Goal: Information Seeking & Learning: Learn about a topic

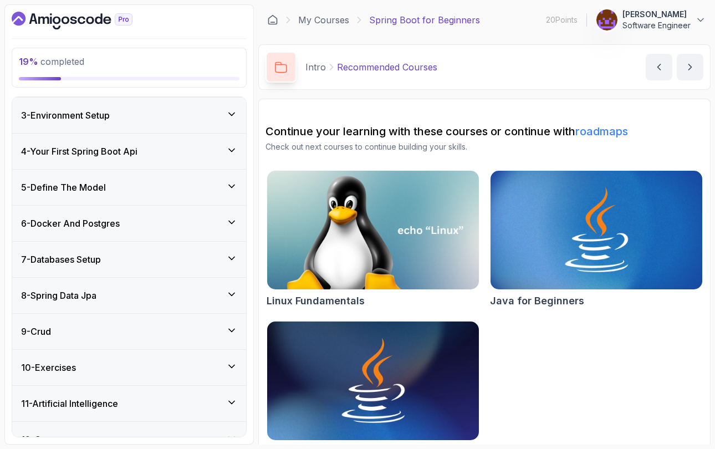
scroll to position [175, 0]
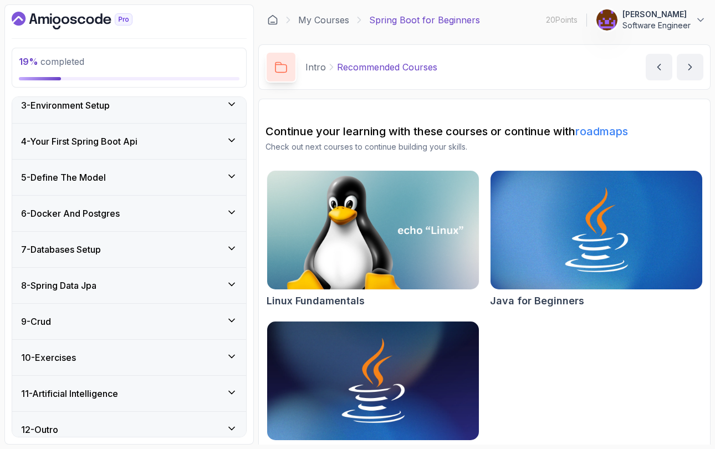
click at [229, 174] on icon at bounding box center [231, 176] width 11 height 11
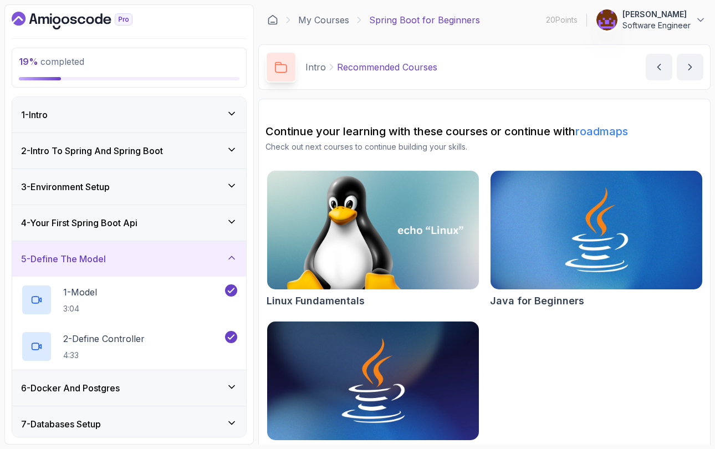
scroll to position [0, 0]
click at [232, 188] on icon at bounding box center [231, 185] width 11 height 11
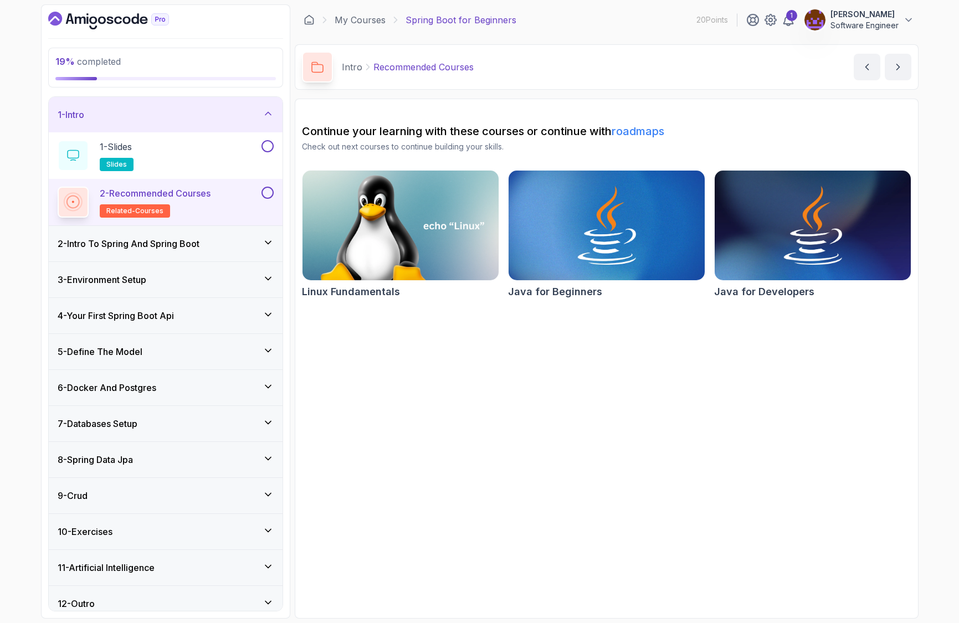
click at [268, 244] on icon at bounding box center [268, 242] width 6 height 3
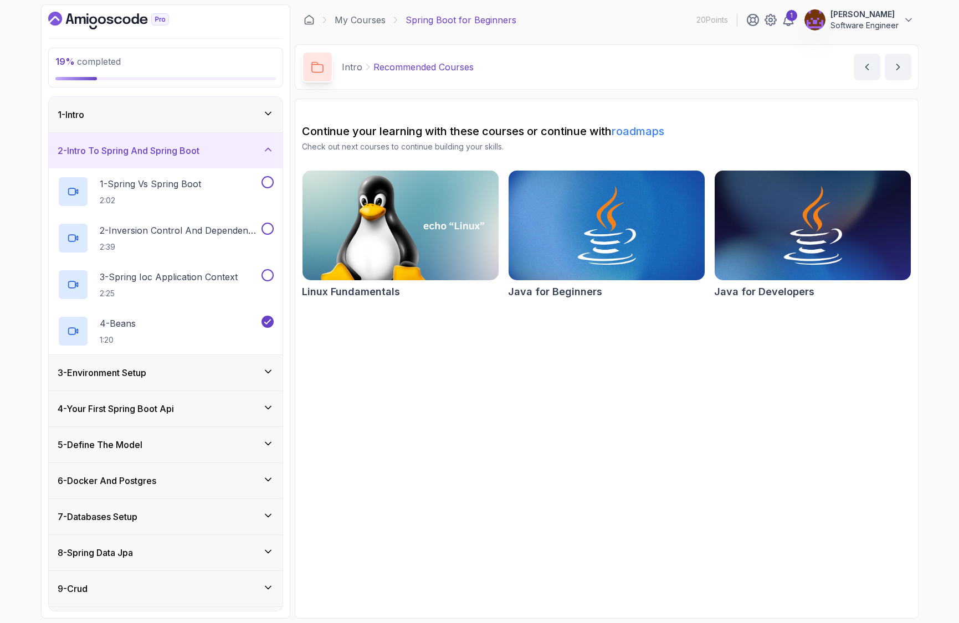
click at [268, 373] on icon at bounding box center [268, 371] width 11 height 11
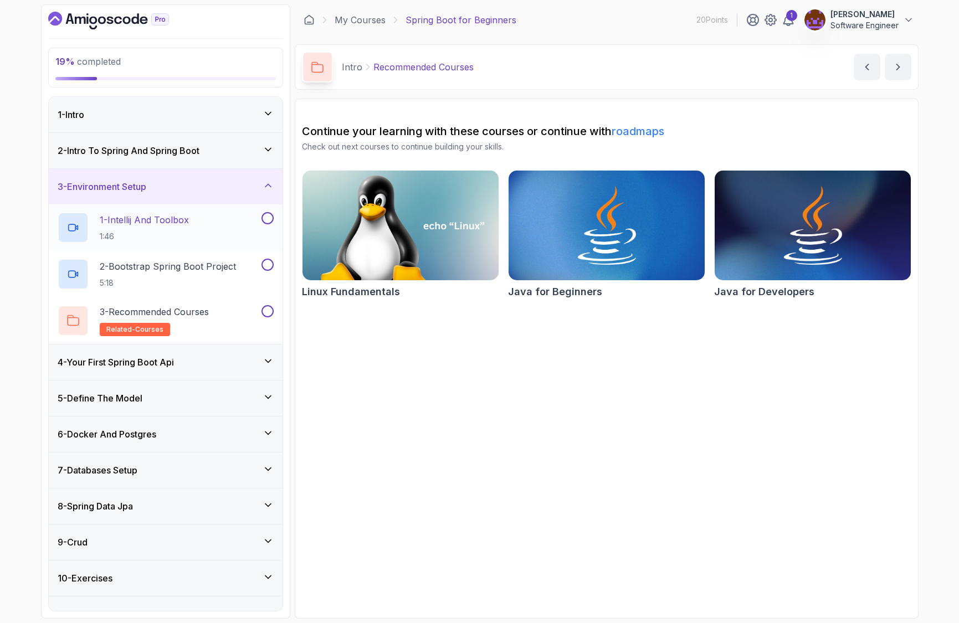
click at [202, 224] on div "1 - Intellij And Toolbox 1:46" at bounding box center [159, 227] width 202 height 31
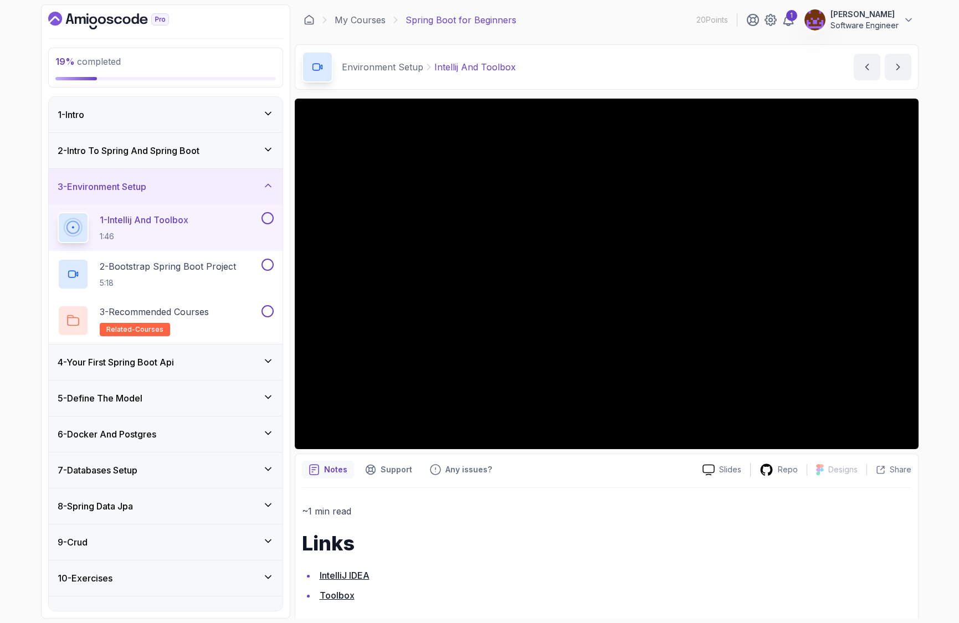
click at [269, 362] on icon at bounding box center [268, 361] width 11 height 11
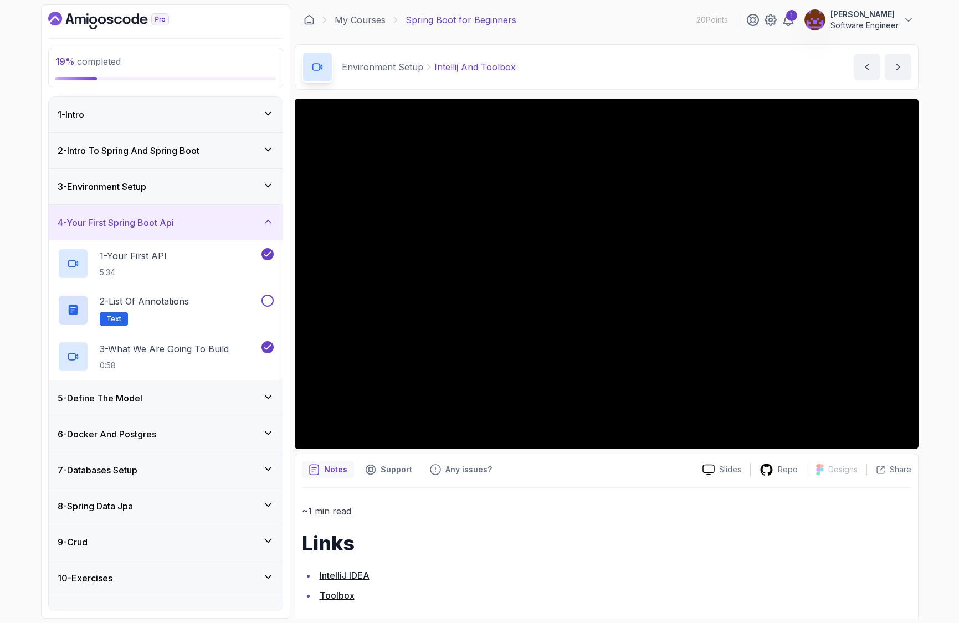
click at [265, 395] on icon at bounding box center [268, 397] width 11 height 11
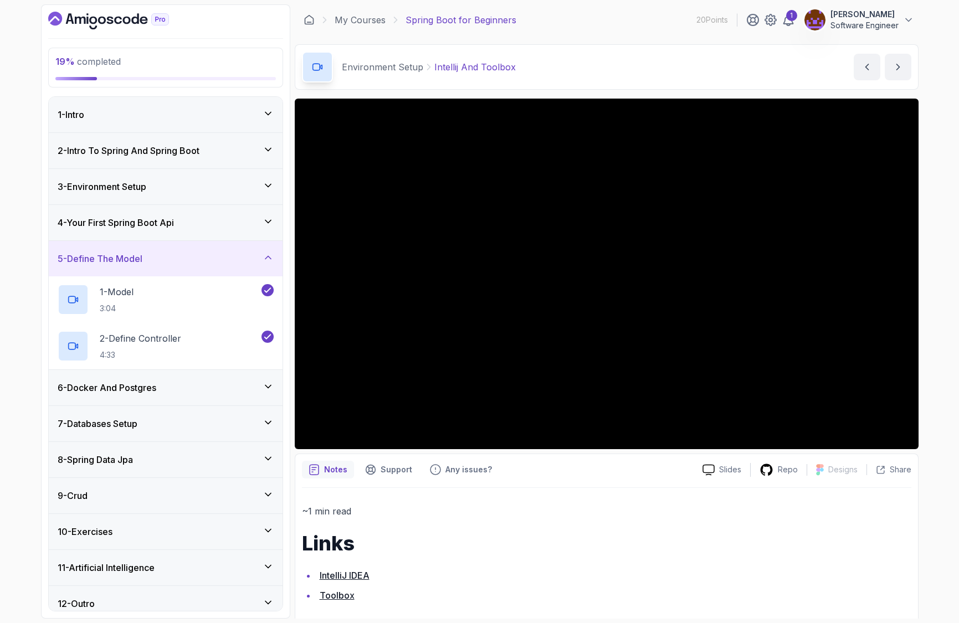
click at [268, 389] on icon at bounding box center [268, 386] width 11 height 11
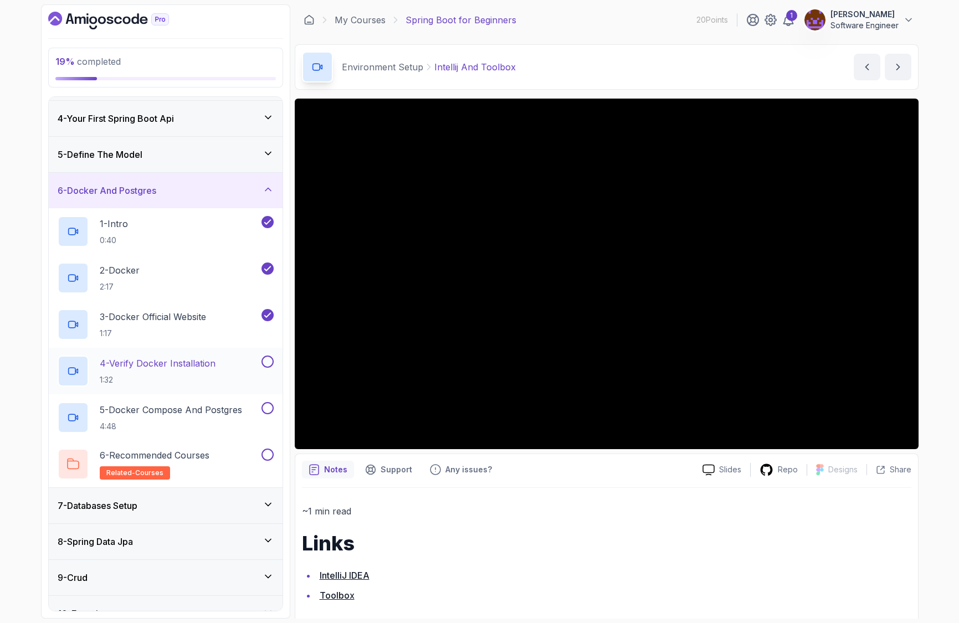
scroll to position [116, 0]
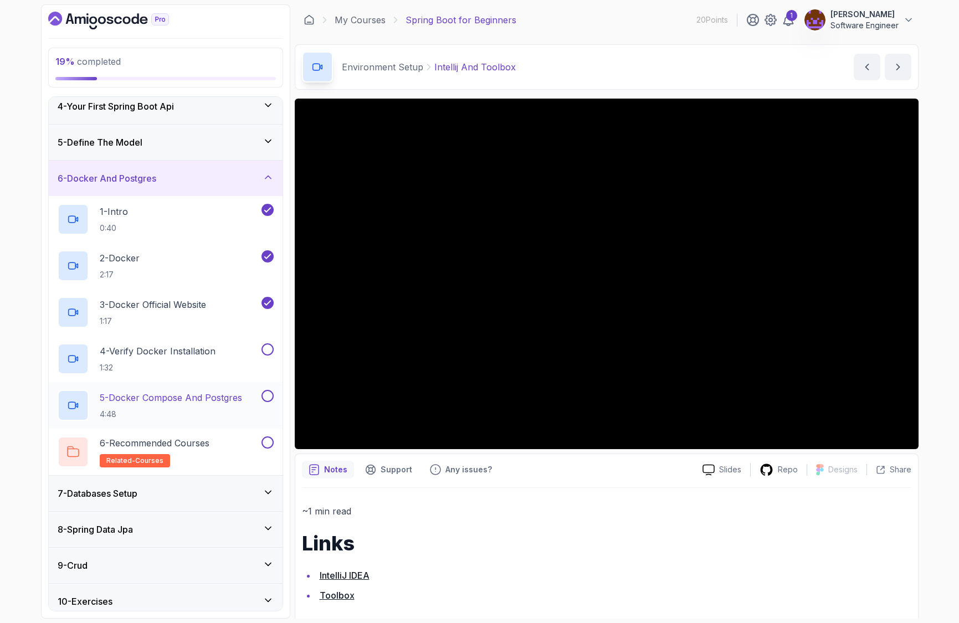
click at [217, 400] on p "5 - Docker Compose And Postgres" at bounding box center [171, 397] width 142 height 13
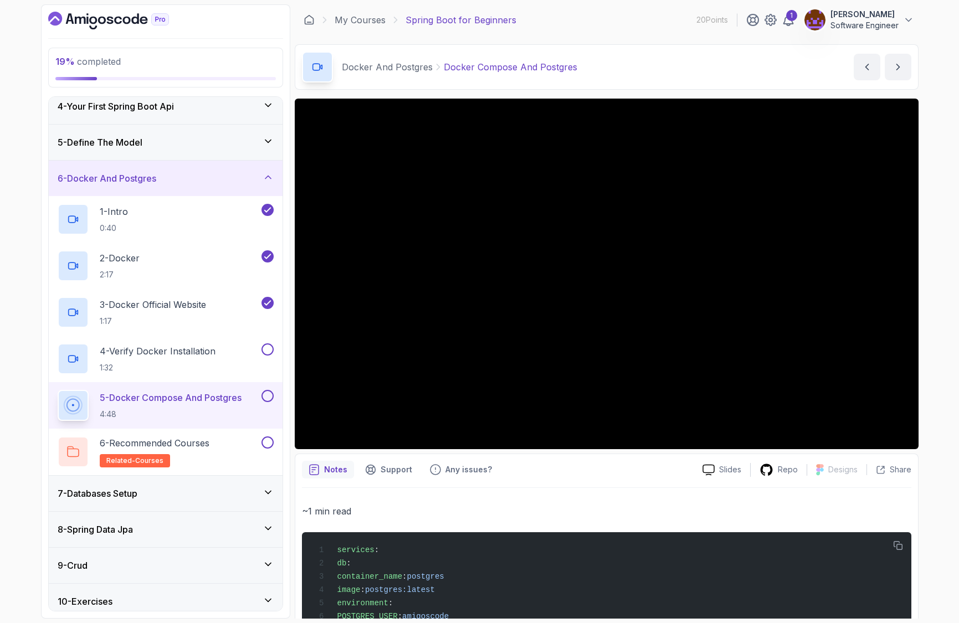
click at [261, 448] on div "7 - Databases Setup" at bounding box center [166, 493] width 216 height 13
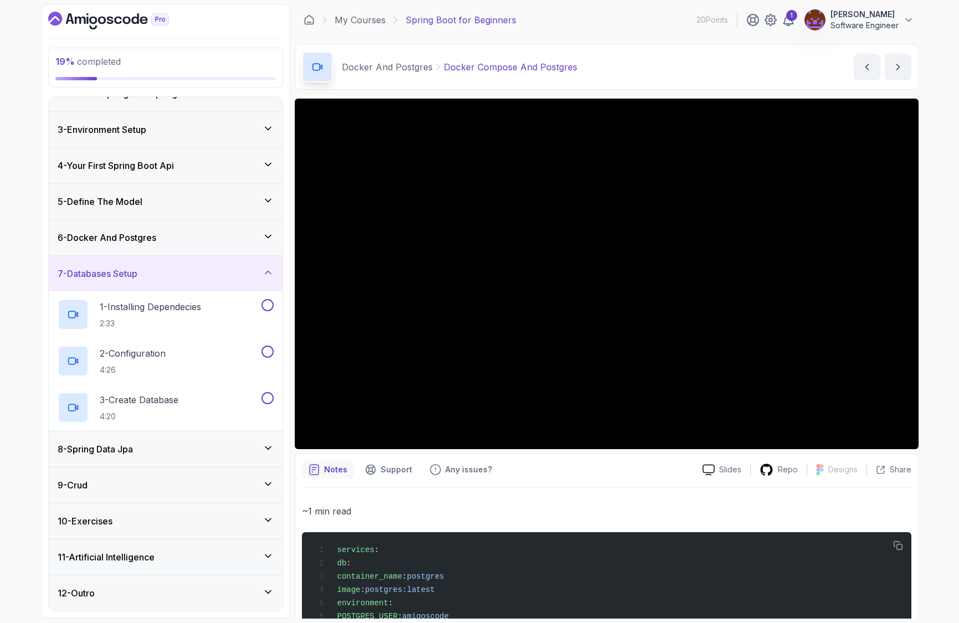
scroll to position [57, 0]
click at [193, 311] on p "1 - Installing Dependecies" at bounding box center [150, 306] width 101 height 13
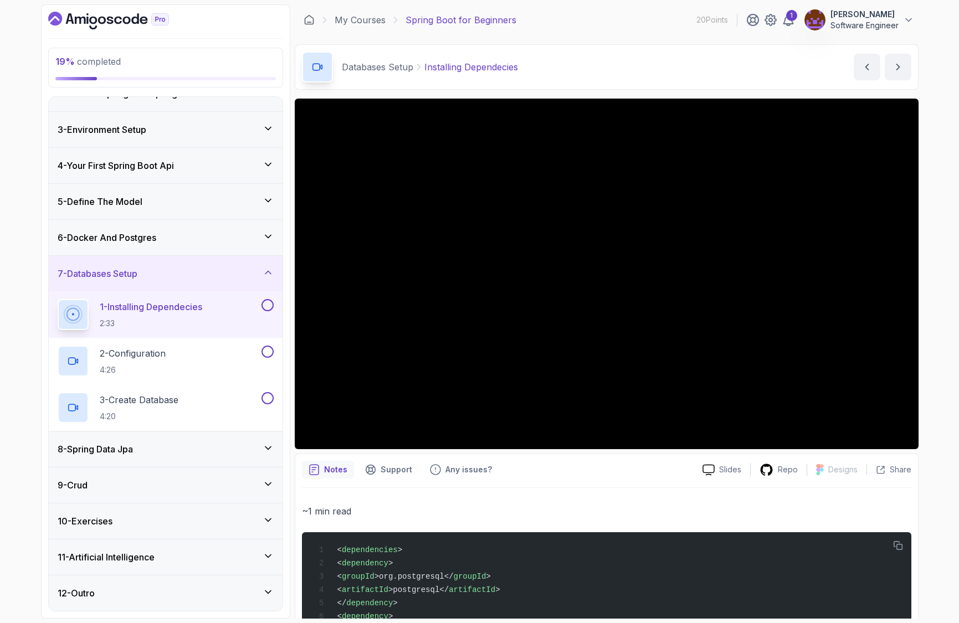
click at [277, 448] on div "8 - Spring Data Jpa" at bounding box center [166, 449] width 234 height 35
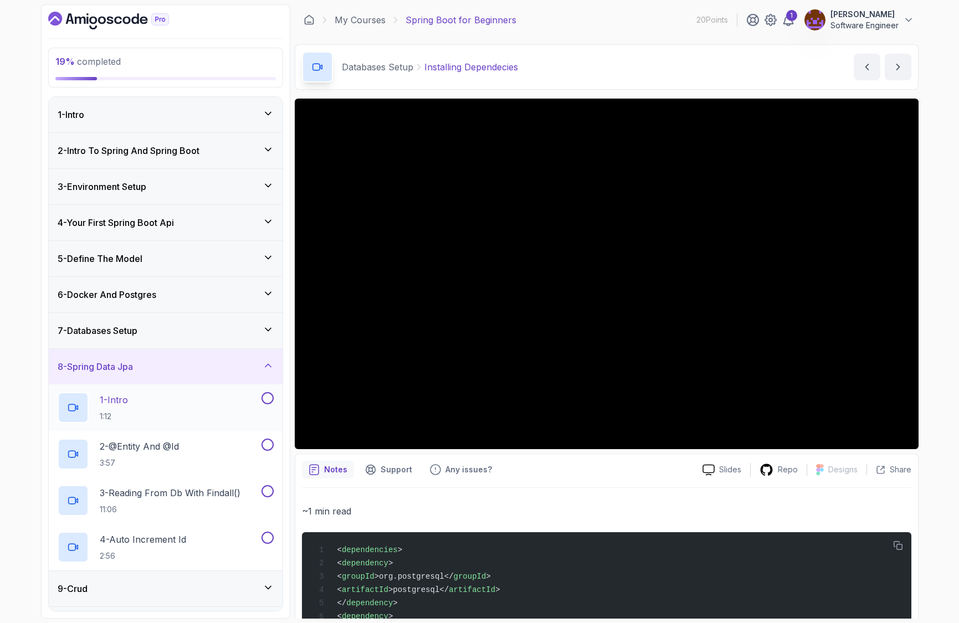
click at [207, 407] on div "1 - Intro 1:12" at bounding box center [159, 407] width 202 height 31
